Goal: Check status: Check status

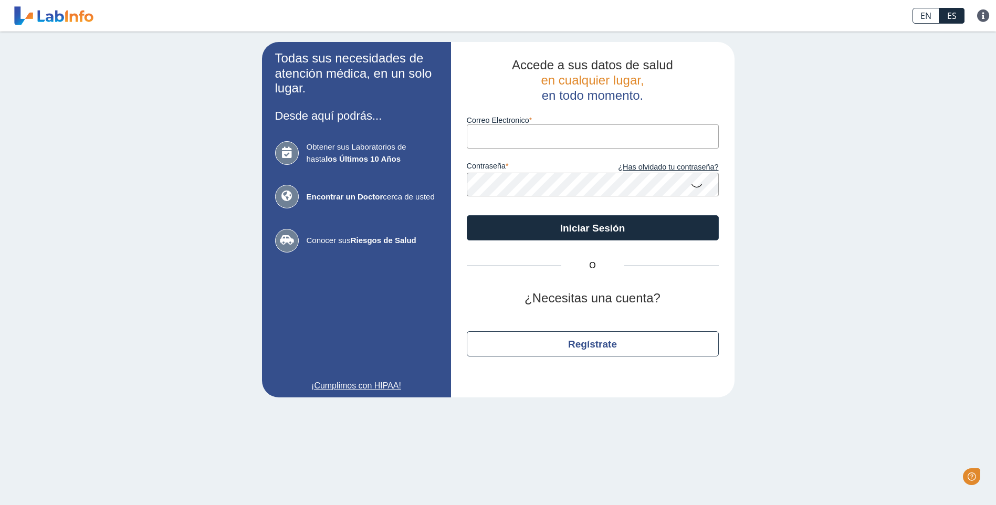
type input "[EMAIL_ADDRESS][DOMAIN_NAME]"
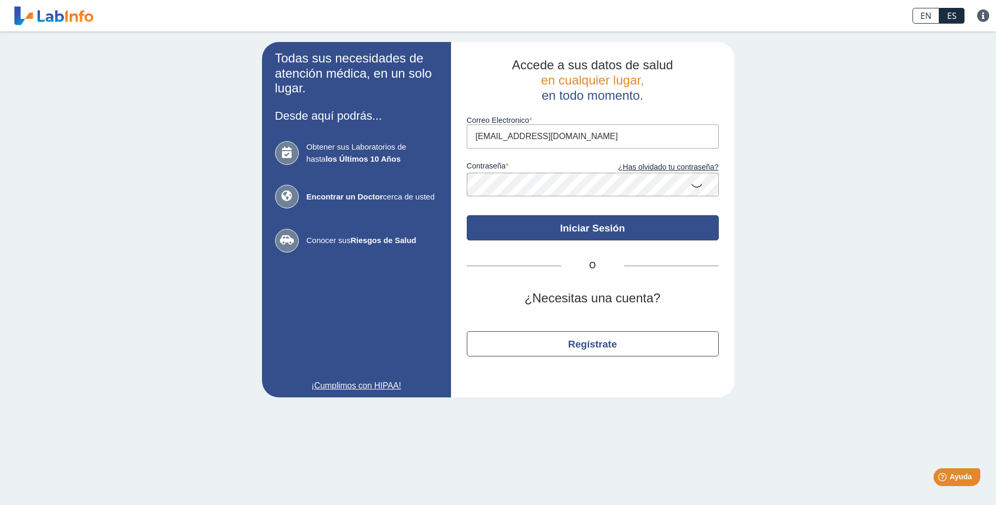
click at [571, 221] on button "Iniciar Sesión" at bounding box center [593, 227] width 252 height 25
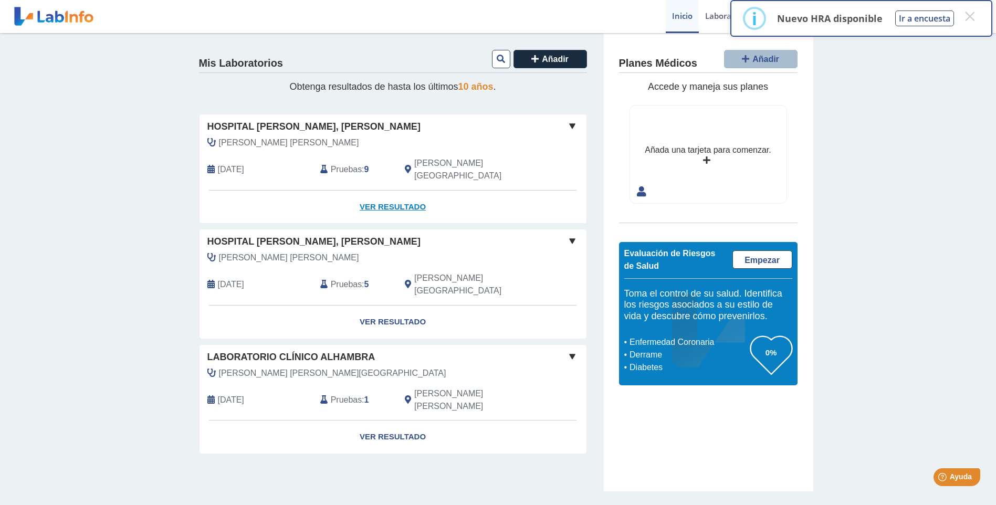
click at [412, 192] on link "Ver Resultado" at bounding box center [392, 207] width 387 height 33
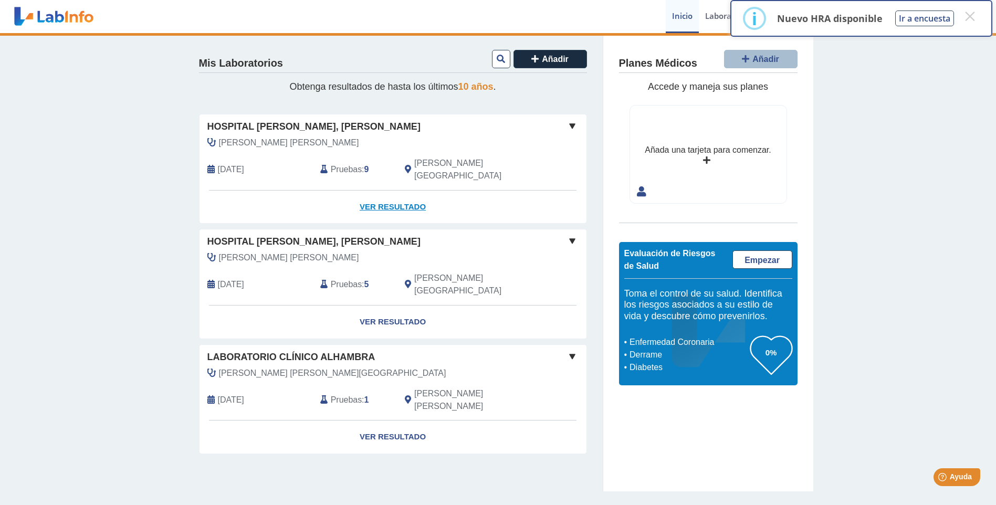
click at [393, 191] on link "Ver Resultado" at bounding box center [392, 207] width 387 height 33
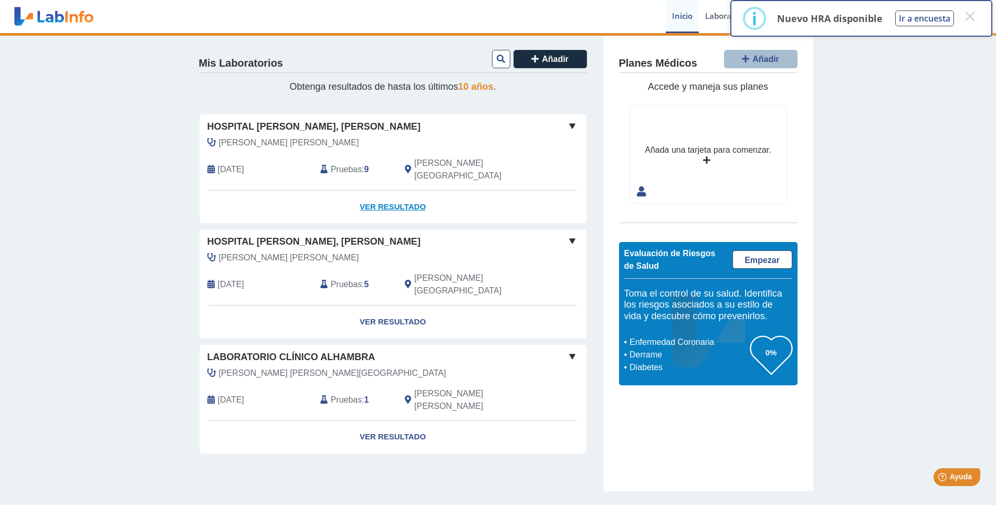
click at [393, 191] on link "Ver Resultado" at bounding box center [392, 207] width 387 height 33
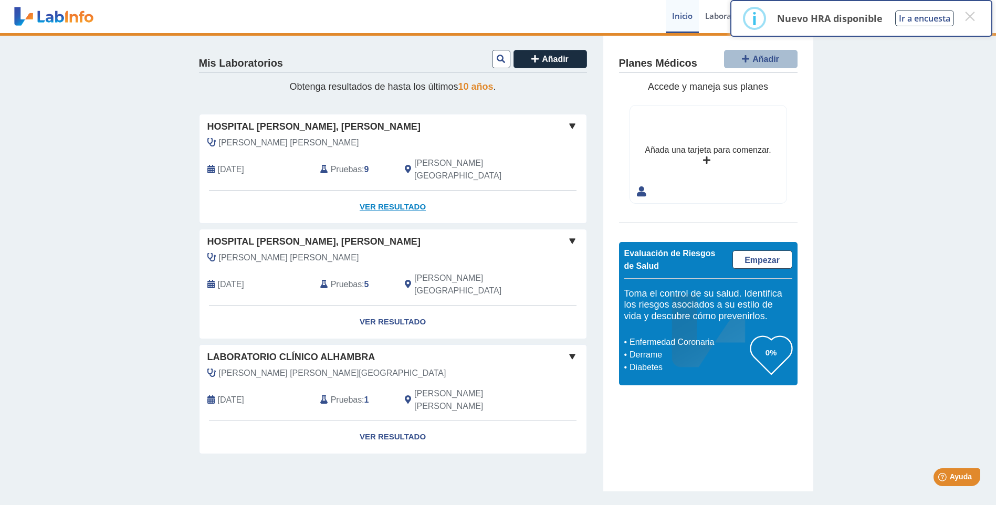
click at [393, 191] on link "Ver Resultado" at bounding box center [392, 207] width 387 height 33
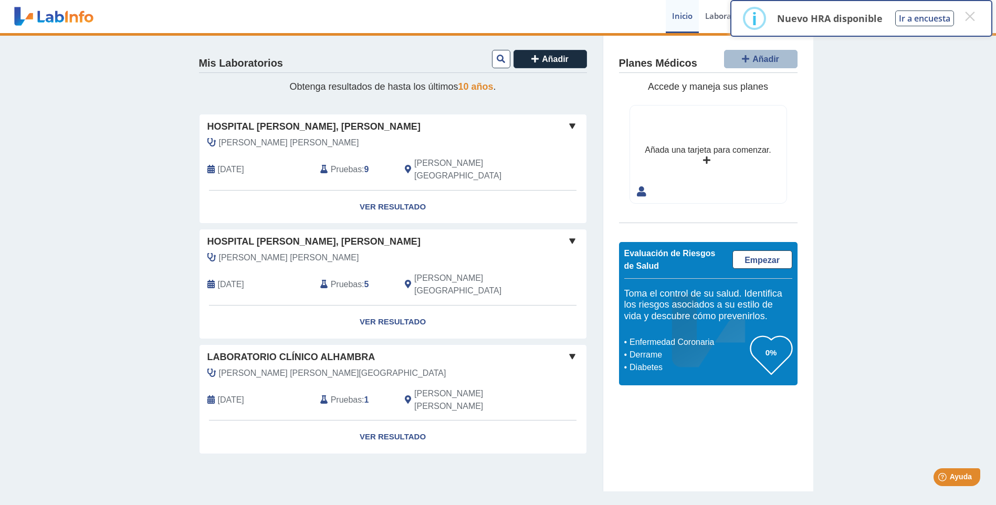
click at [582, 119] on div "Hospital Dr. Pila, Ponce Rodriguez Torres, Nitza Aug 19, 2025 Pruebas : 9 Ponce…" at bounding box center [392, 152] width 387 height 76
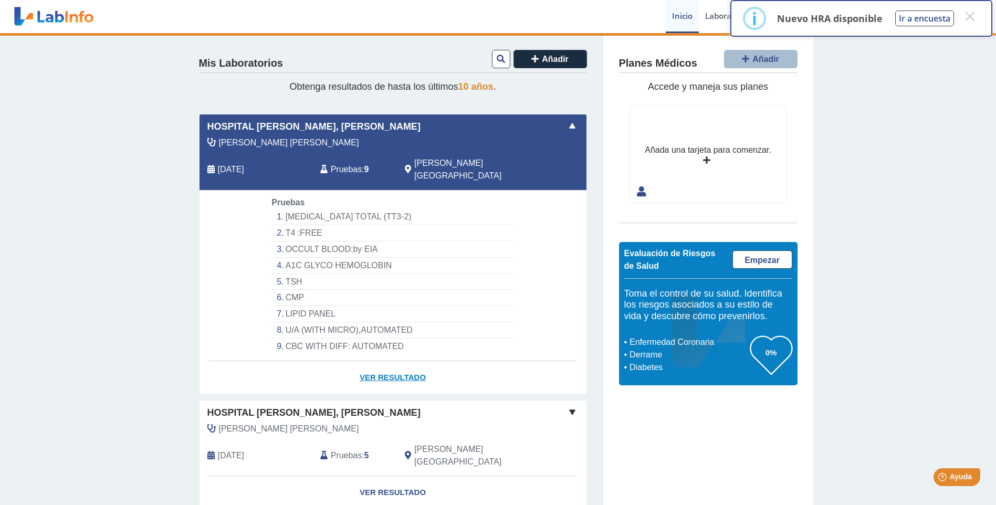
click at [394, 365] on link "Ver Resultado" at bounding box center [392, 377] width 387 height 33
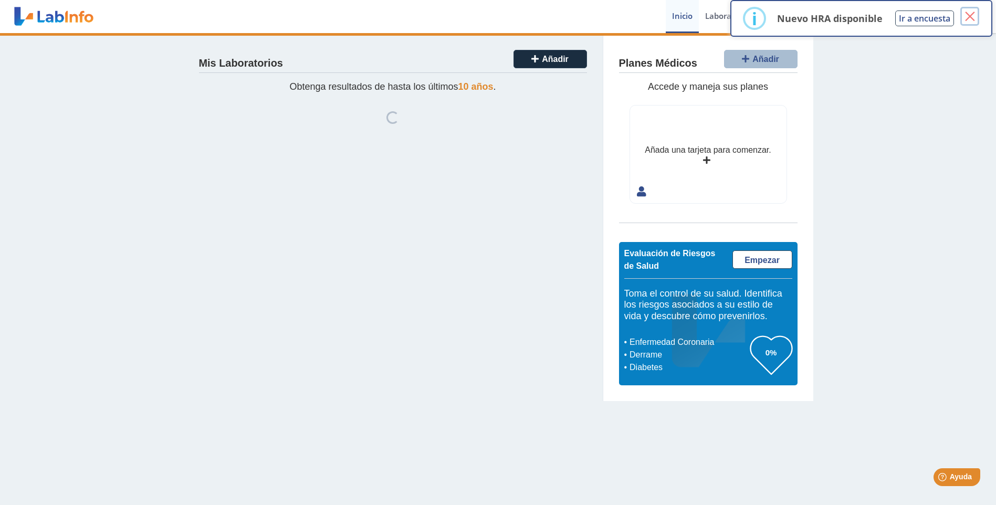
drag, startPoint x: 973, startPoint y: 16, endPoint x: 950, endPoint y: 35, distance: 29.9
click at [973, 16] on button "×" at bounding box center [969, 16] width 19 height 19
